Goal: Book appointment/travel/reservation

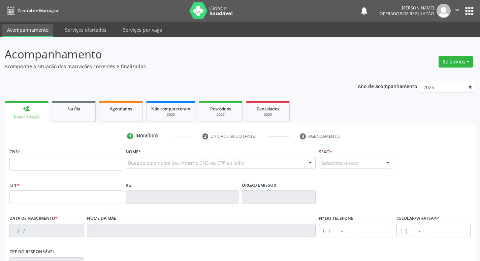
scroll to position [37, 0]
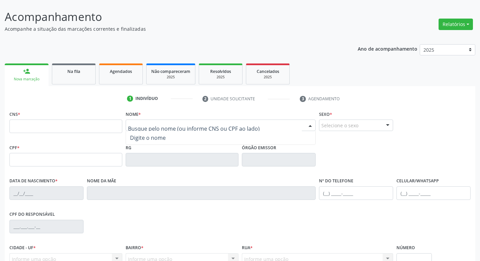
click at [149, 129] on div at bounding box center [221, 124] width 190 height 11
type input "ZULEIDE A"
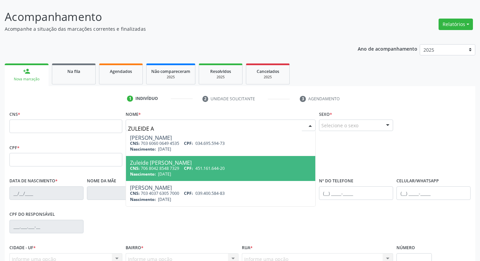
click at [217, 162] on div "Zuleide [PERSON_NAME]" at bounding box center [221, 162] width 182 height 5
type input "706 8042 8548 7329"
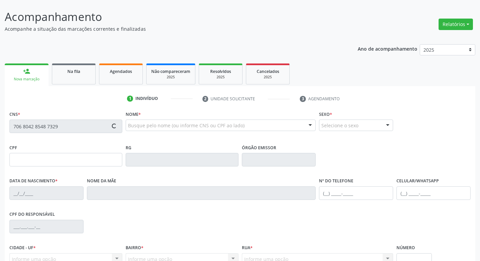
type input "451.161.644-20"
type input "[DATE]"
type input "[PERSON_NAME]"
type input "[PHONE_NUMBER]"
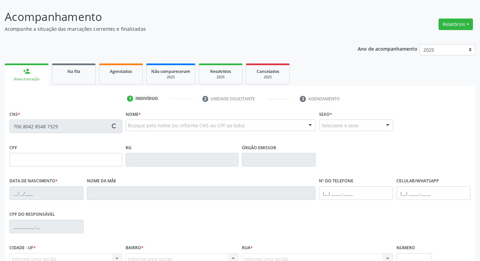
type input "50"
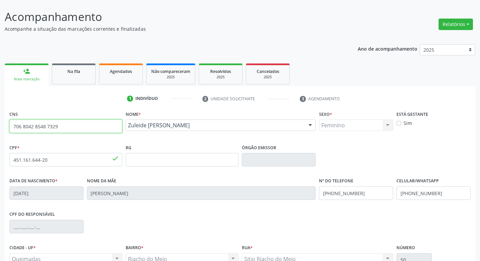
click at [64, 124] on input "706 8042 8548 7329" at bounding box center [65, 125] width 113 height 13
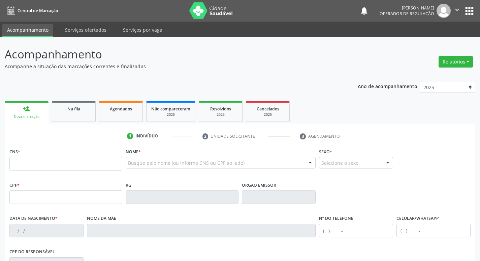
scroll to position [37, 0]
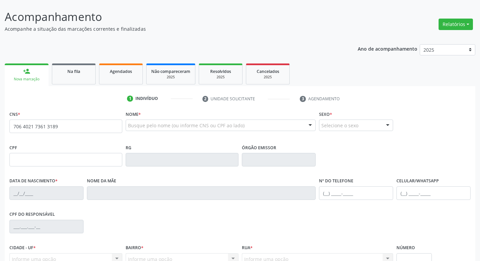
type input "706 4021 7361 3189"
type input "927.946.614-34"
type input "0[DATE]"
type input "[PERSON_NAME] da Conceição"
type input "[PHONE_NUMBER]"
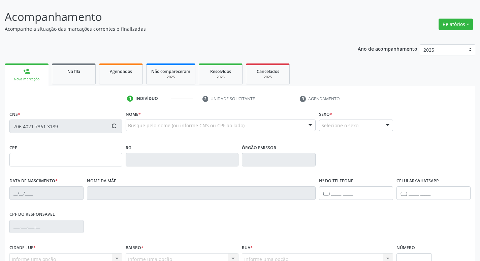
type input "[PHONE_NUMBER]"
type input "26"
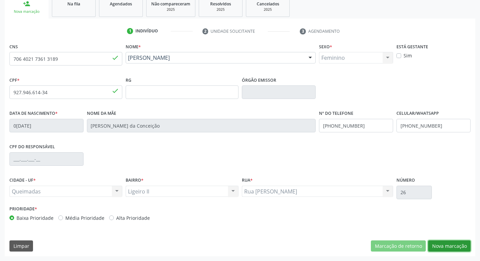
click at [443, 250] on button "Nova marcação" at bounding box center [449, 245] width 42 height 11
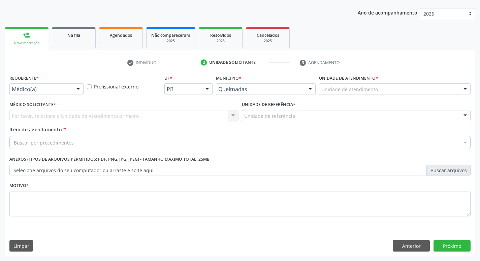
scroll to position [73, 0]
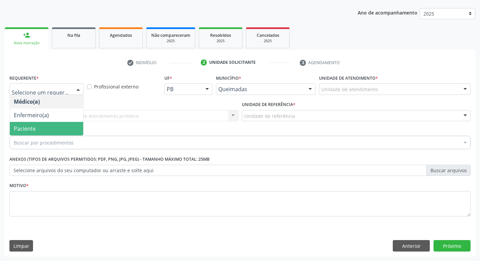
click at [52, 127] on span "Paciente" at bounding box center [46, 128] width 73 height 13
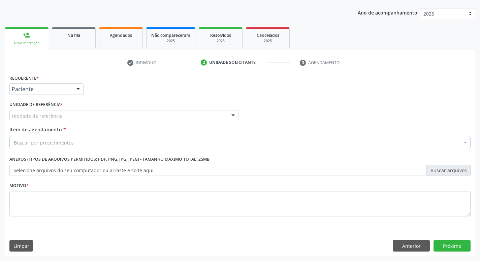
click at [76, 119] on div "Unidade de referência" at bounding box center [123, 115] width 229 height 11
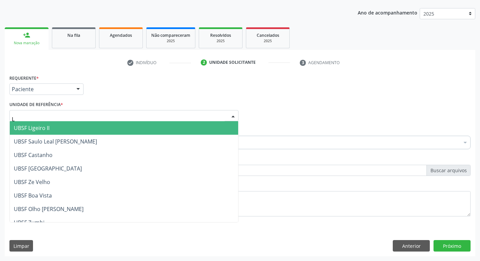
type input "LI"
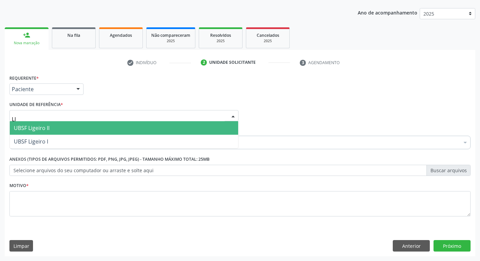
click at [76, 123] on span "UBSF Ligeiro II" at bounding box center [124, 127] width 229 height 13
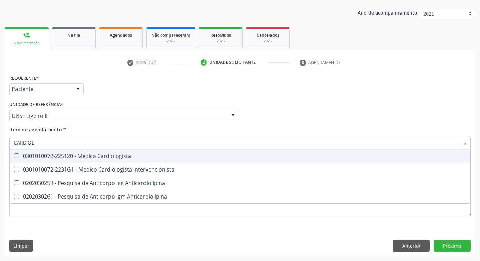
type input "CARDIOLO"
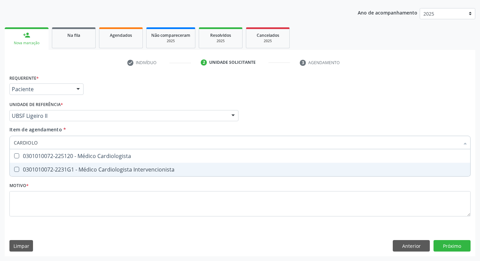
click at [89, 169] on div "0301010072-2231G1 - Médico Cardiologista Intervencionista" at bounding box center [240, 169] width 453 height 5
checkbox Intervencionista "true"
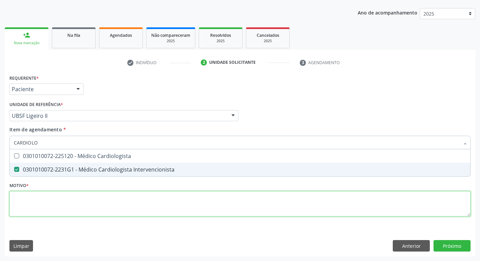
click at [89, 198] on div "Requerente * Paciente Médico(a) Enfermeiro(a) Paciente Nenhum resultado encontr…" at bounding box center [240, 149] width 462 height 153
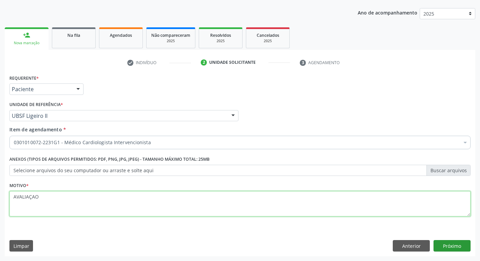
type textarea "AVALIAÇAO"
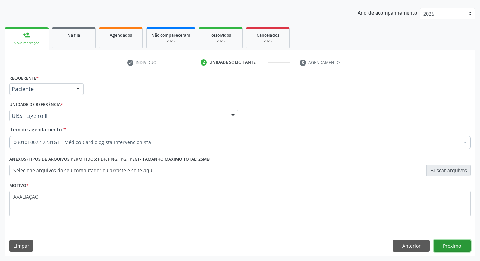
click at [454, 243] on button "Próximo" at bounding box center [452, 245] width 37 height 11
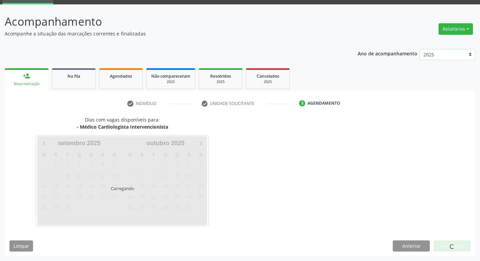
scroll to position [33, 0]
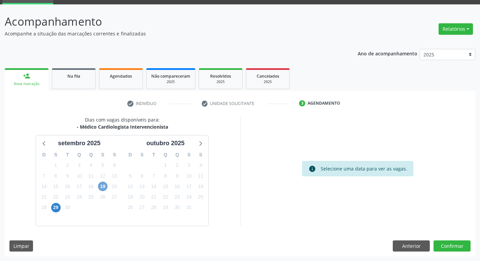
click at [99, 186] on span "19" at bounding box center [102, 185] width 9 height 9
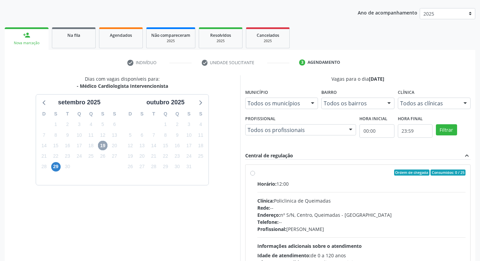
scroll to position [130, 0]
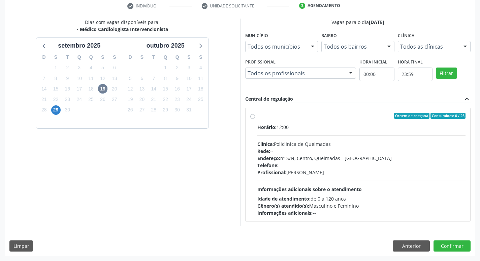
click at [295, 184] on div "Horário: 12:00 Clínica: Policlinica de Queimadas Rede: -- Endereço: nº S/N, Cen…" at bounding box center [362, 169] width 209 height 93
click at [255, 119] on input "Ordem de chegada Consumidos: 0 / 25 Horário: 12:00 Clínica: Policlinica de Quei…" at bounding box center [252, 116] width 5 height 6
radio input "true"
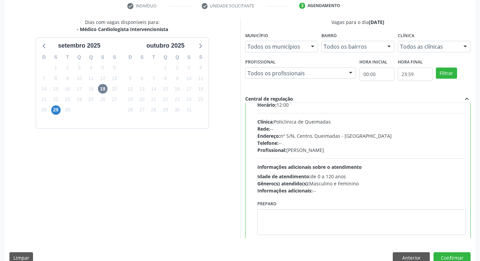
scroll to position [33, 0]
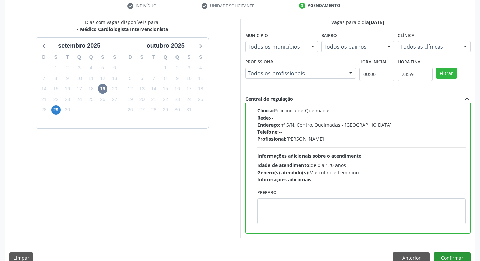
click at [443, 251] on div "Dias com vagas disponíveis para: - Médico Cardiologista Intervencionista [DATE]…" at bounding box center [240, 143] width 471 height 249
click at [443, 256] on button "Confirmar" at bounding box center [452, 257] width 37 height 11
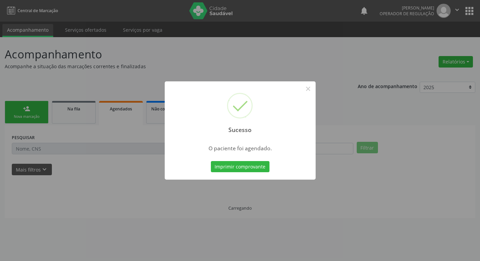
scroll to position [0, 0]
click at [239, 163] on button "Imprimir comprovante" at bounding box center [242, 166] width 59 height 11
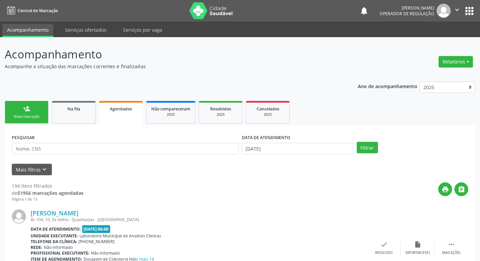
click at [44, 112] on link "person_add Nova marcação" at bounding box center [27, 112] width 44 height 23
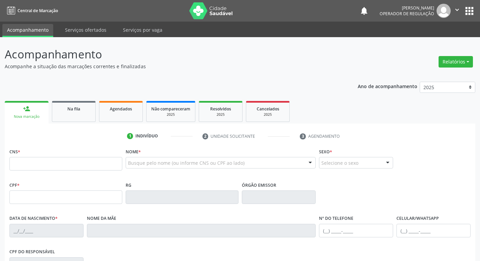
click at [98, 174] on fieldset "CNS *" at bounding box center [65, 160] width 113 height 29
click at [104, 163] on input "text" at bounding box center [65, 163] width 113 height 13
type input "706 4021 7361 3189"
type input "927.946.614-34"
type input "0[DATE]"
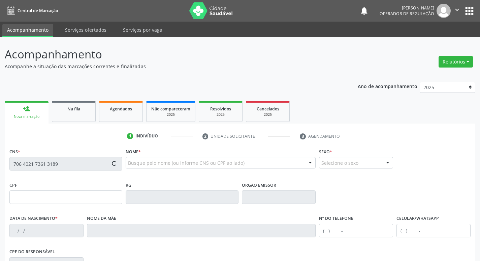
type input "[PERSON_NAME] da Conceição"
type input "[PHONE_NUMBER]"
type input "26"
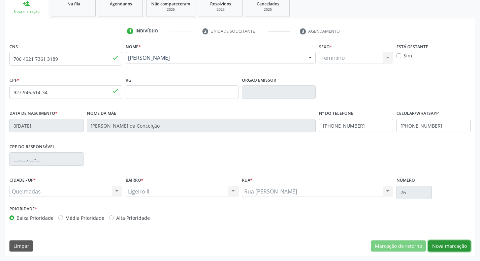
click at [444, 243] on button "Nova marcação" at bounding box center [449, 245] width 42 height 11
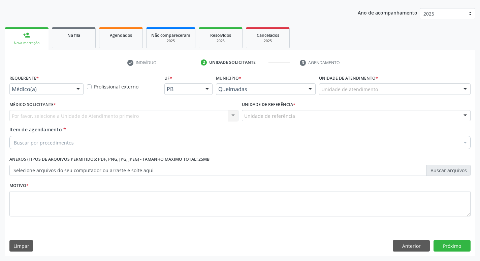
scroll to position [73, 0]
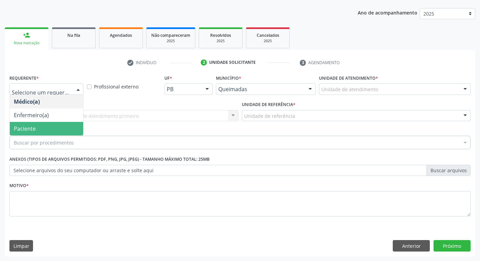
click at [54, 123] on span "Paciente" at bounding box center [46, 128] width 73 height 13
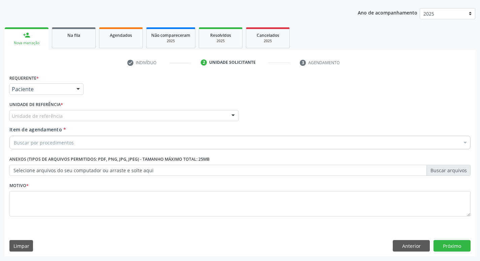
click at [70, 116] on div "Unidade de referência" at bounding box center [123, 115] width 229 height 11
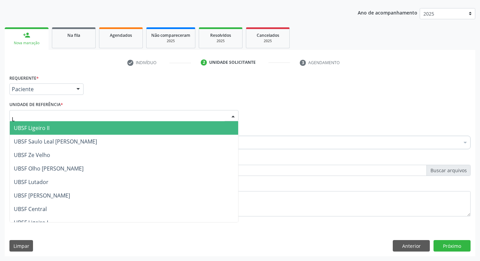
type input "LI"
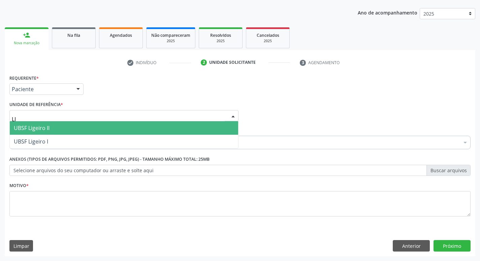
click at [71, 122] on span "UBSF Ligeiro II" at bounding box center [124, 127] width 229 height 13
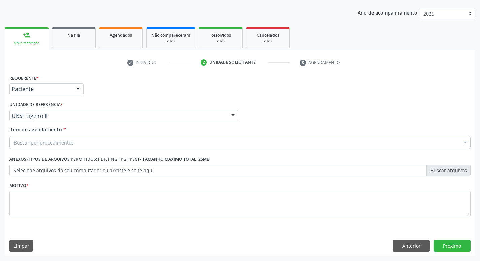
click at [69, 146] on div "Buscar por procedimentos" at bounding box center [240, 142] width 462 height 13
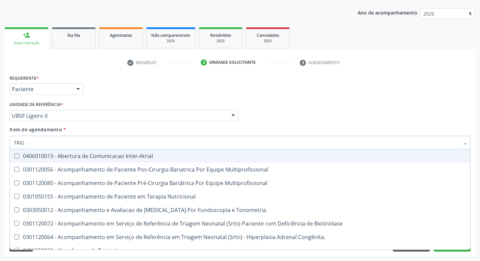
type input "TRIGL"
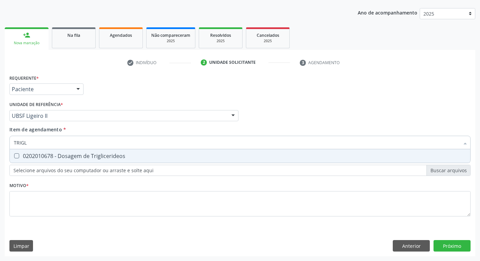
click at [68, 158] on div "0202010678 - Dosagem de Triglicerideos" at bounding box center [240, 155] width 453 height 5
checkbox Triglicerideos "true"
type input "TRIG"
checkbox Triglicerideos "false"
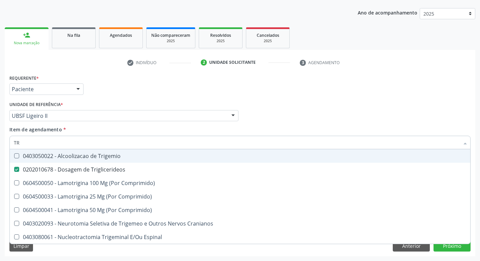
type input "T"
checkbox Triglicerideos "false"
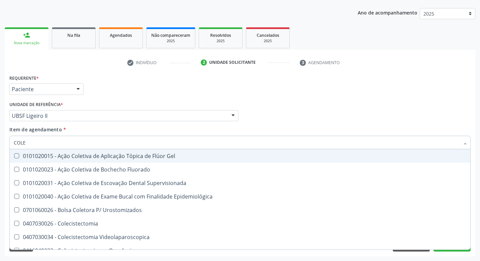
type input "COLES"
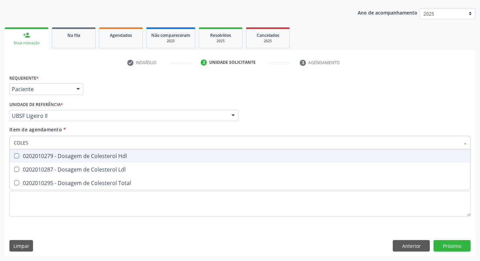
click at [97, 151] on span "0202010279 - Dosagem de Colesterol Hdl" at bounding box center [240, 155] width 461 height 13
checkbox Hdl "true"
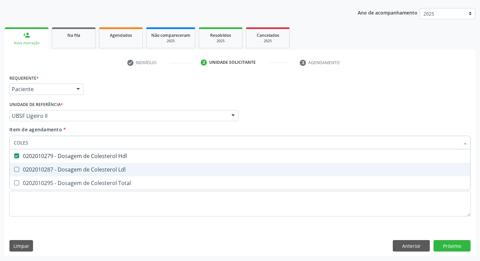
click at [95, 169] on div "0202010287 - Dosagem de Colesterol Ldl" at bounding box center [240, 169] width 453 height 5
checkbox Ldl "true"
type input "COLE"
checkbox Hdl "false"
checkbox Ldl "false"
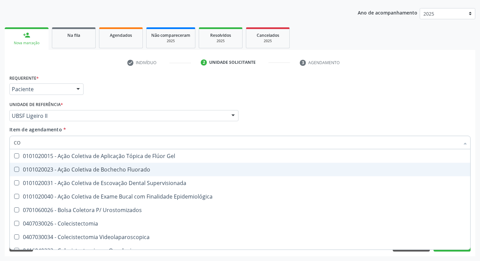
type input "C"
checkbox Hdl "false"
checkbox Ldl "false"
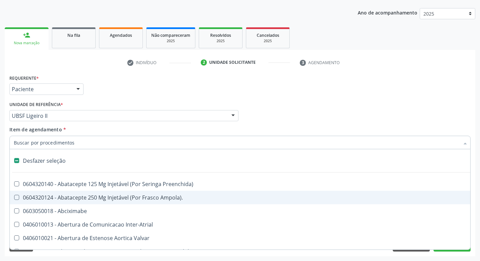
click at [97, 140] on input "Item de agendamento *" at bounding box center [237, 142] width 446 height 13
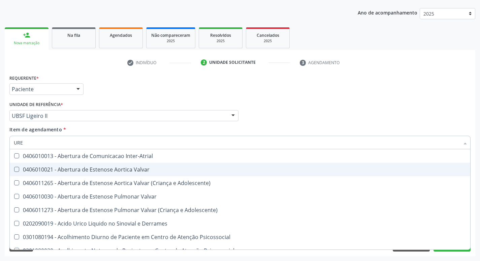
type input "UREI"
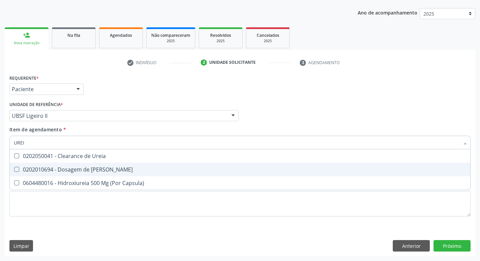
click at [92, 169] on div "0202010694 - Dosagem de [PERSON_NAME]" at bounding box center [240, 169] width 453 height 5
checkbox Ureia "true"
type input "URE"
checkbox Ureia "false"
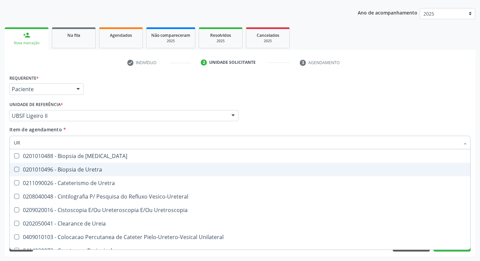
type input "U"
checkbox Ureia "false"
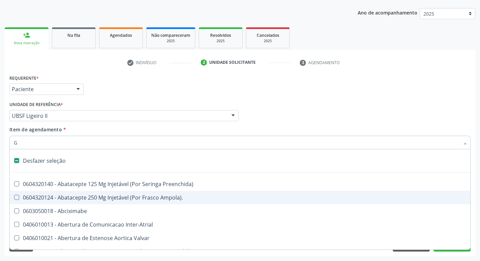
type input "GL"
checkbox Paciente\/Mês "true"
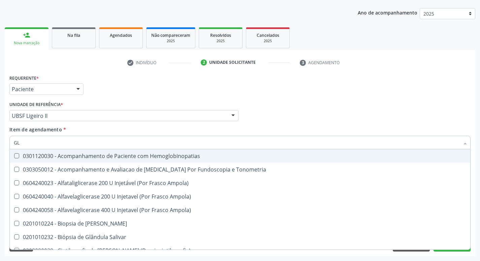
type input "GLI"
checkbox Dosagens\) "true"
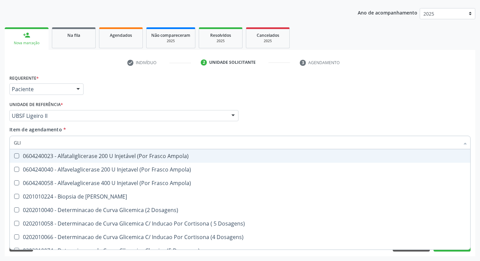
type input "GLIC"
checkbox Glicosilada "true"
checkbox Triglicerideos "false"
type input "GLICO"
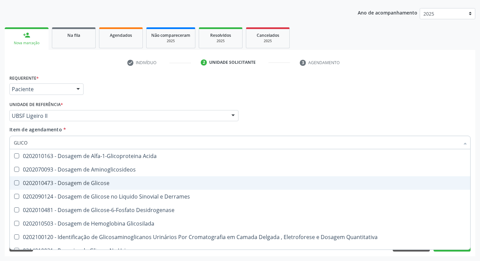
click at [98, 180] on div "0202010473 - Dosagem de Glicose" at bounding box center [240, 182] width 453 height 5
checkbox Glicose "true"
type input "GLIC"
checkbox Glicose "false"
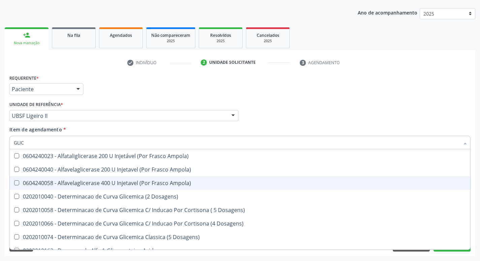
type input "GLI"
checkbox Glicose "false"
checkbox Derrames "true"
checkbox Triglicerideos "false"
checkbox Capilar "true"
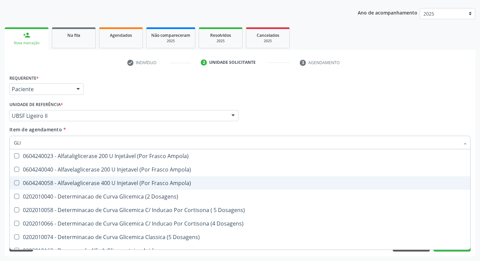
type input "GL"
checkbox Derrames "false"
checkbox Capilar "false"
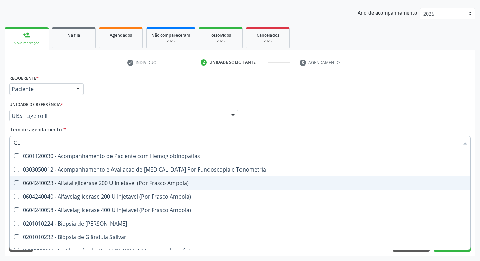
type input "G"
checkbox Glicose "false"
checkbox Triglicerideos "false"
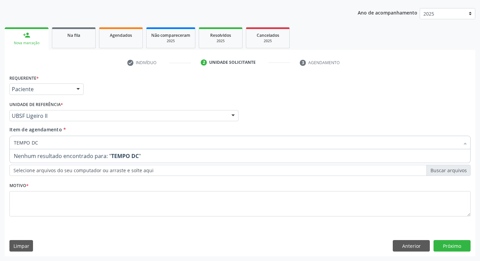
type input "TEMPO D"
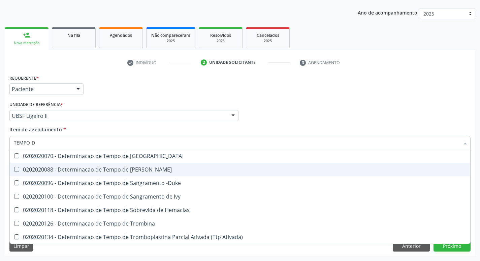
click at [112, 157] on div "0202020070 - Determinacao de Tempo de [GEOGRAPHIC_DATA]" at bounding box center [240, 155] width 453 height 5
checkbox Coagulacao "true"
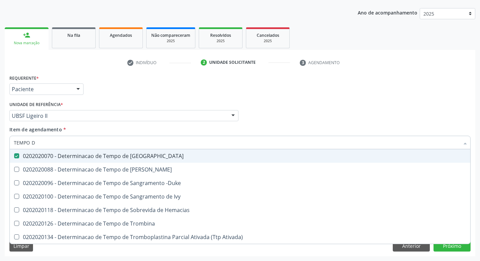
click at [238, 96] on div "Requerente * Paciente Médico(a) Enfermeiro(a) Paciente Nenhum resultado encontr…" at bounding box center [240, 86] width 465 height 26
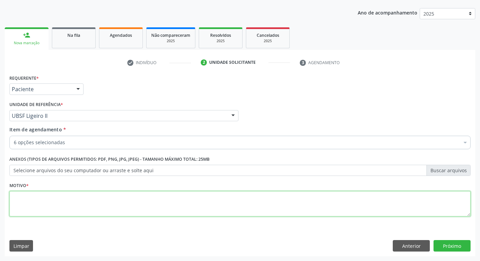
click at [139, 202] on textarea at bounding box center [240, 204] width 462 height 26
type textarea "ROTINA"
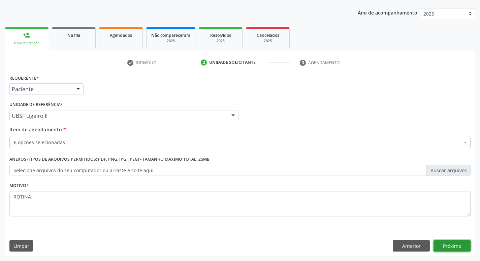
click at [434, 247] on button "Próximo" at bounding box center [452, 245] width 37 height 11
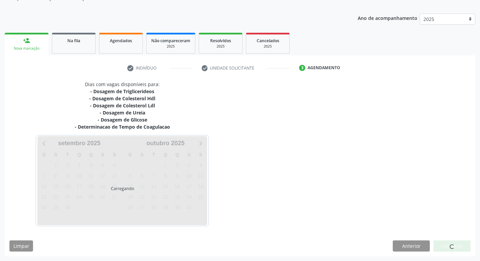
scroll to position [68, 0]
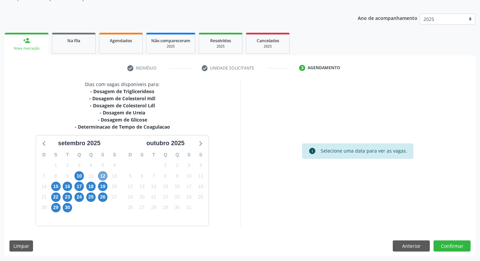
click at [100, 174] on span "12" at bounding box center [102, 175] width 9 height 9
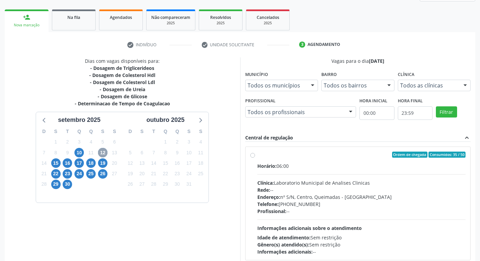
scroll to position [130, 0]
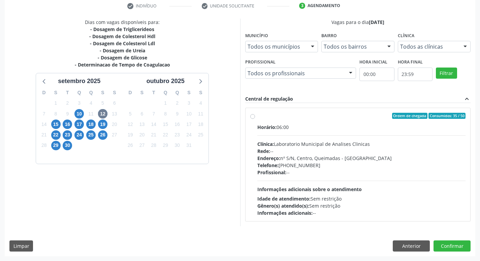
click at [341, 192] on span "Informações adicionais sobre o atendimento" at bounding box center [310, 189] width 105 height 6
click at [255, 119] on input "Ordem de chegada Consumidos: 35 / 50 Horário: 06:00 Clínica: Laboratorio Munici…" at bounding box center [252, 116] width 5 height 6
radio input "true"
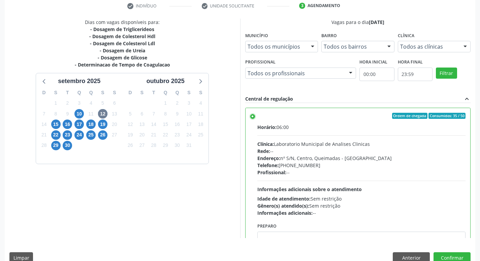
scroll to position [33, 0]
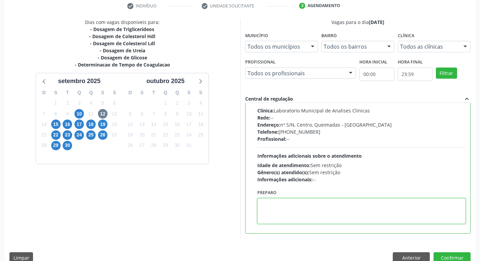
click at [288, 211] on textarea at bounding box center [362, 211] width 209 height 26
type textarea "IR EM [GEOGRAPHIC_DATA]"
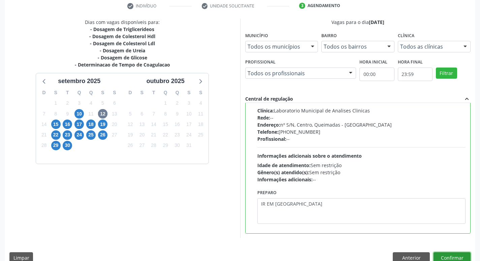
click at [452, 257] on button "Confirmar" at bounding box center [452, 257] width 37 height 11
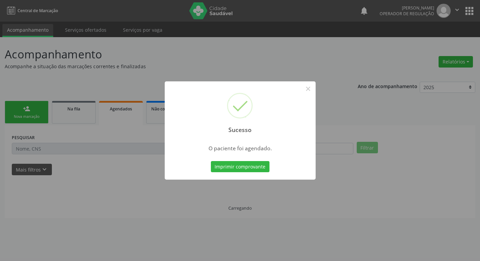
scroll to position [0, 0]
click at [237, 164] on button "Imprimir comprovante" at bounding box center [242, 166] width 59 height 11
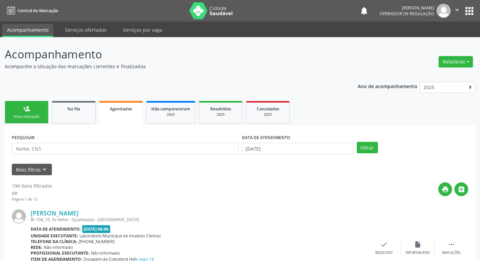
click at [34, 120] on link "person_add Nova marcação" at bounding box center [27, 112] width 44 height 23
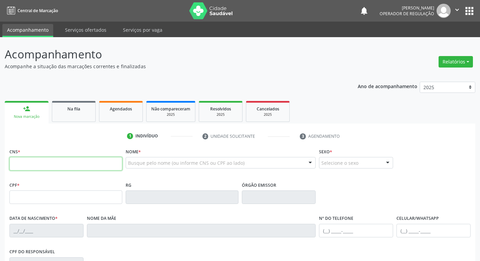
click at [73, 166] on input "text" at bounding box center [65, 163] width 113 height 13
paste input "706 8042 8548 7329"
type input "706 8042 8548 7329"
type input "451.161.644-20"
type input "[DATE]"
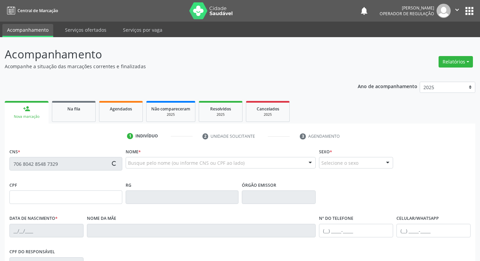
type input "[PERSON_NAME]"
type input "[PHONE_NUMBER]"
type input "50"
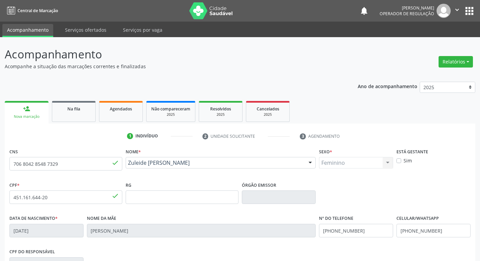
click at [468, 14] on button "apps" at bounding box center [470, 11] width 12 height 12
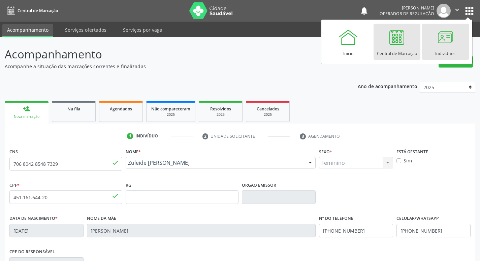
click at [460, 52] on link "Indivíduos" at bounding box center [445, 42] width 47 height 36
